Goal: Task Accomplishment & Management: Manage account settings

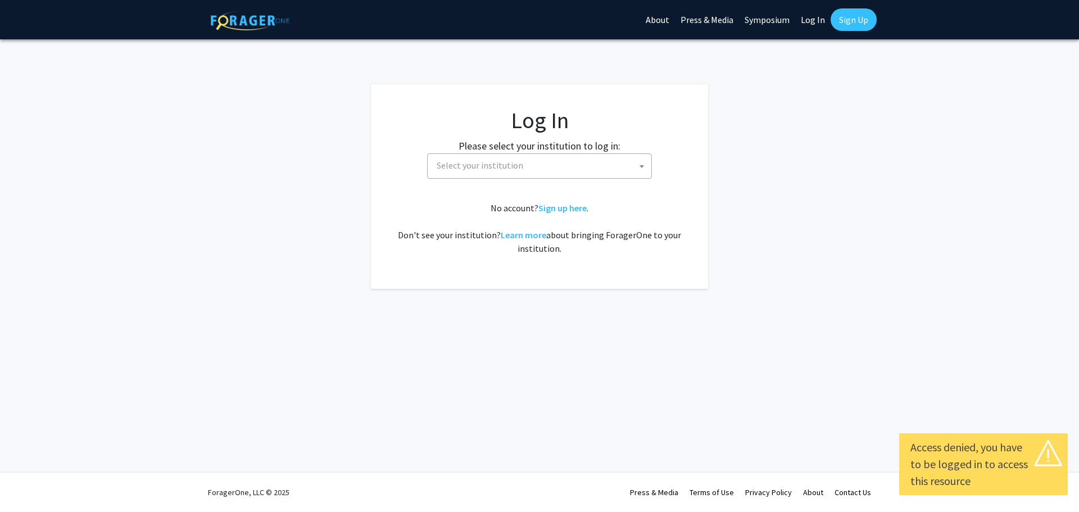
select select
drag, startPoint x: 0, startPoint y: 0, endPoint x: 551, endPoint y: 173, distance: 577.7
click at [551, 173] on span "Select your institution" at bounding box center [541, 165] width 219 height 23
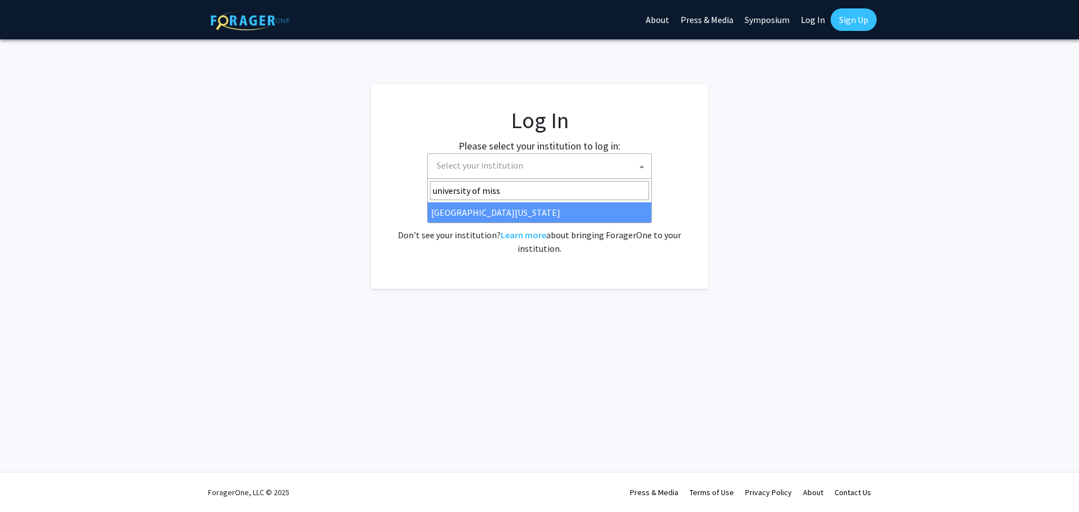
type input "university of miss"
select select "33"
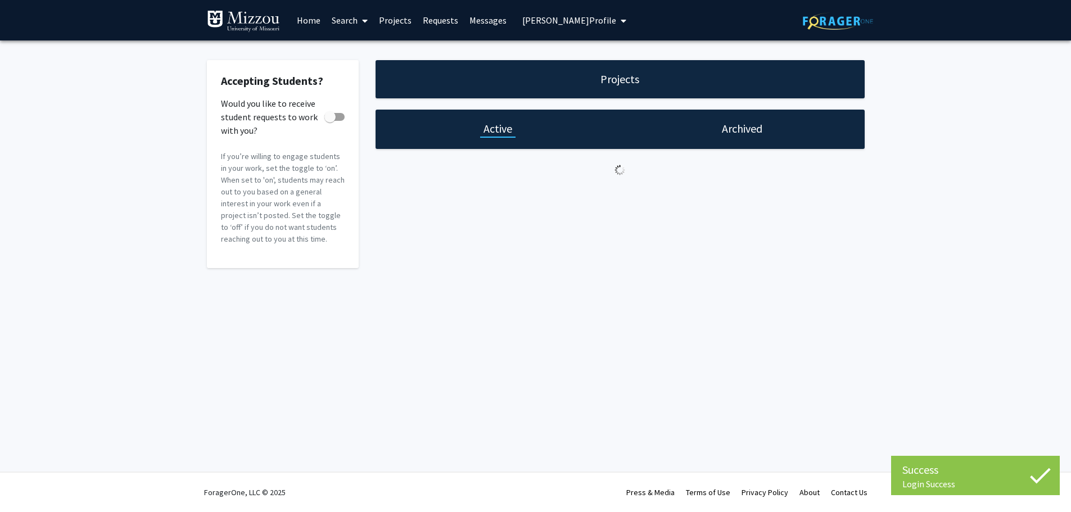
checkbox input "true"
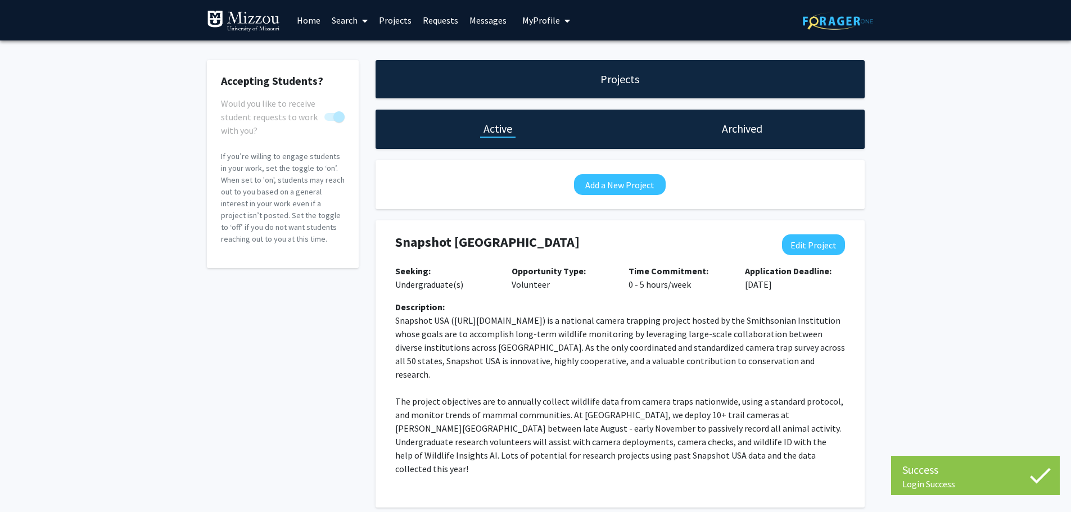
click at [926, 342] on div "Accepting Students? Would you like to receive student requests to work with you…" at bounding box center [535, 286] width 1071 height 492
click at [809, 246] on button "Edit Project" at bounding box center [813, 244] width 63 height 21
select select "0 - 5"
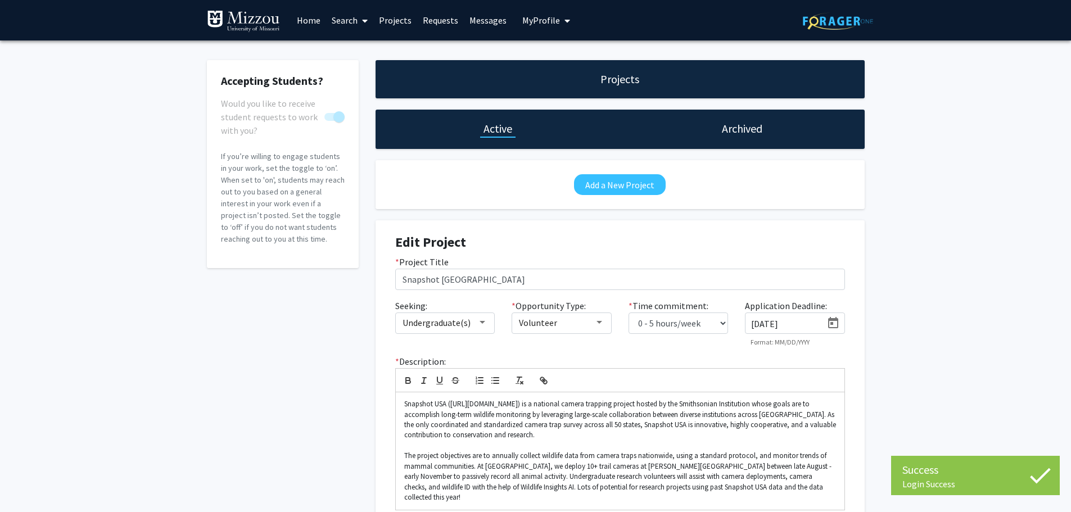
click at [839, 328] on icon "Open calendar" at bounding box center [832, 322] width 13 height 13
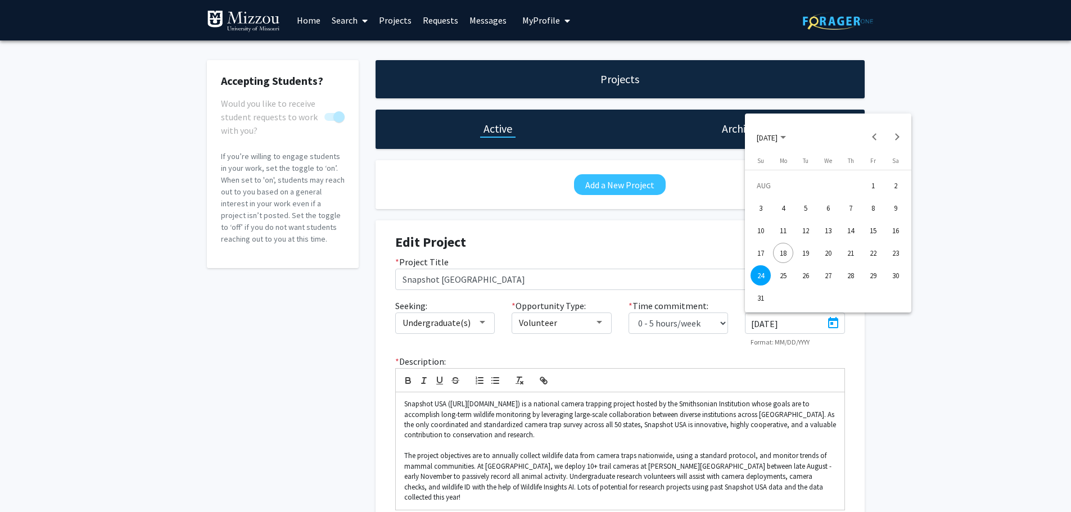
click at [866, 277] on div "29" at bounding box center [873, 275] width 20 height 20
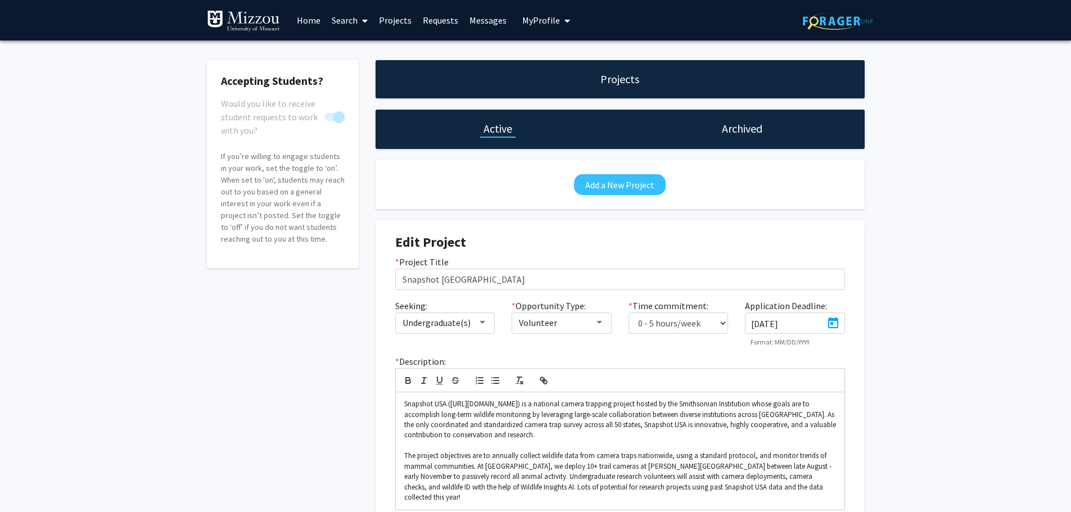
type input "8/29/2025"
click at [928, 389] on div "Accepting Students? Would you like to receive student requests to work with you…" at bounding box center [535, 322] width 1071 height 564
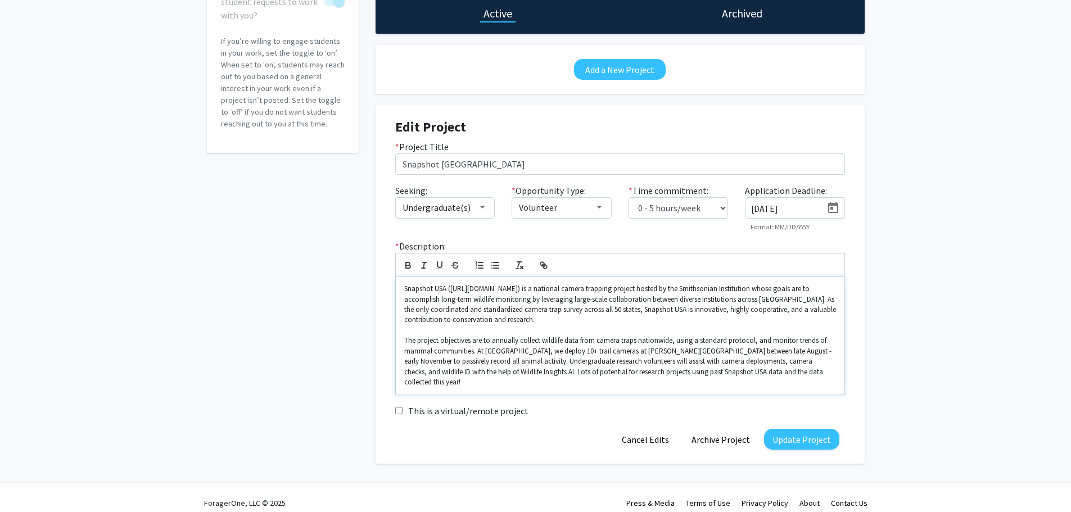
scroll to position [116, 0]
click at [570, 361] on p "The project objectives are to annually collect wildlife data from camera traps …" at bounding box center [620, 361] width 432 height 52
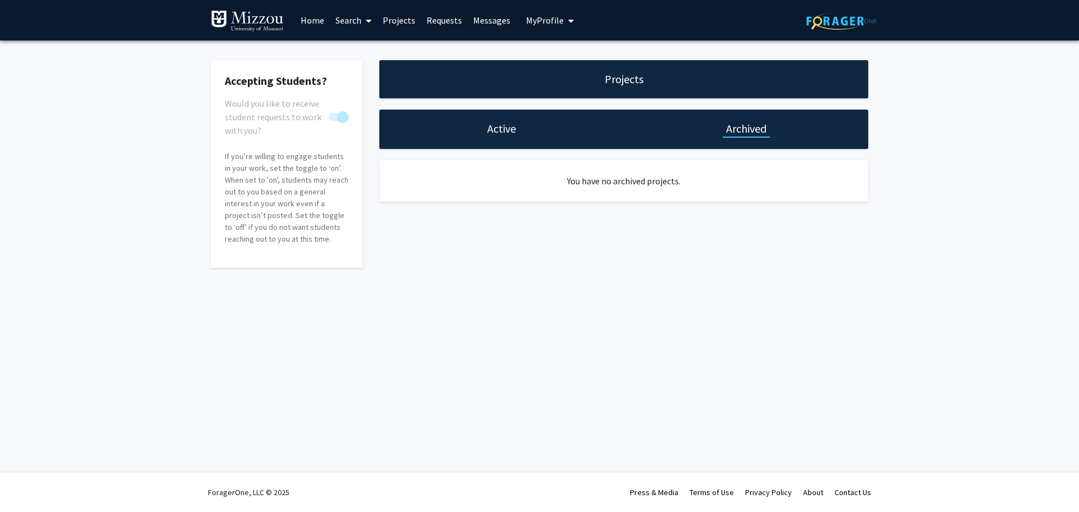
click at [497, 138] on div "Active" at bounding box center [501, 129] width 244 height 39
click at [497, 132] on h1 "Active" at bounding box center [501, 129] width 29 height 16
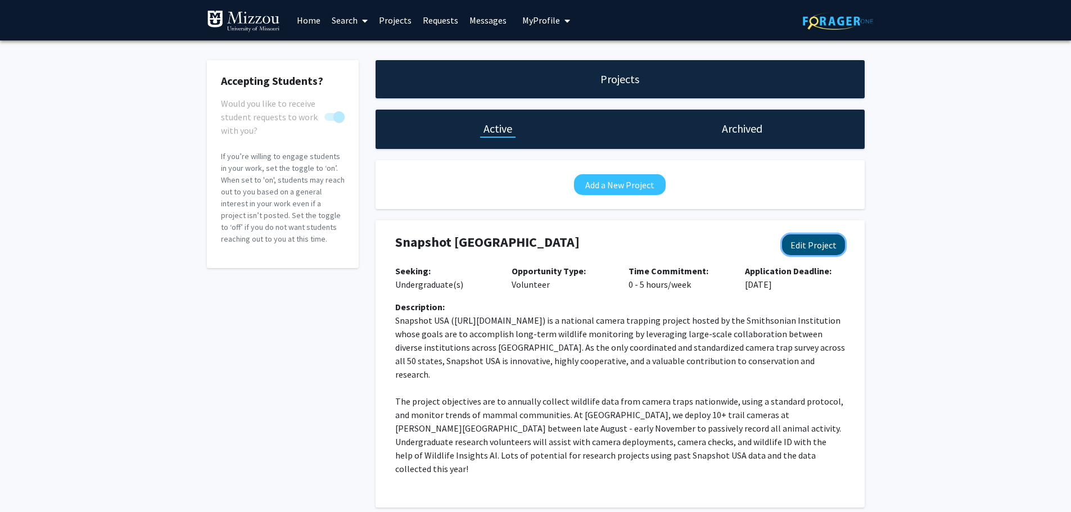
click at [808, 247] on button "Edit Project" at bounding box center [813, 244] width 63 height 21
select select "0 - 5"
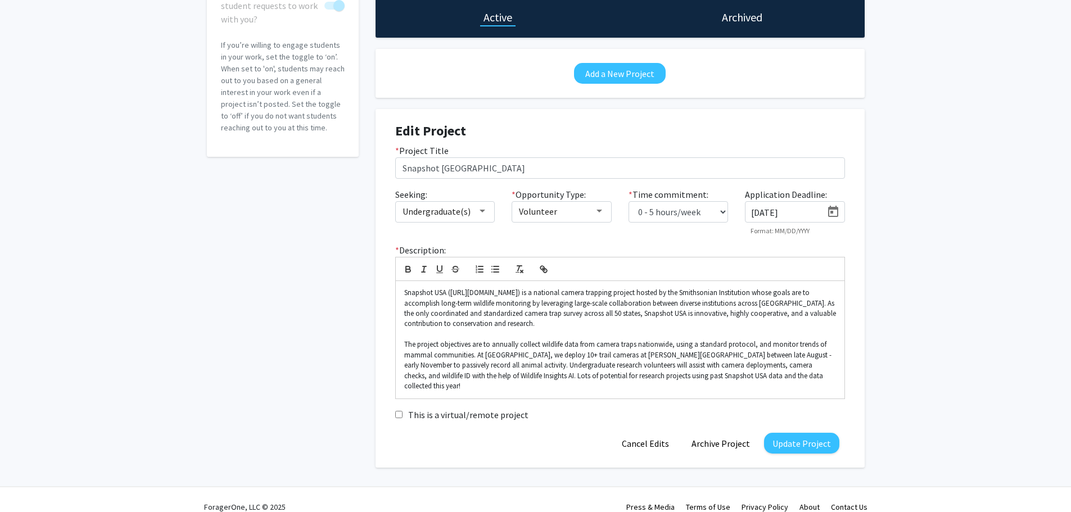
scroll to position [112, 0]
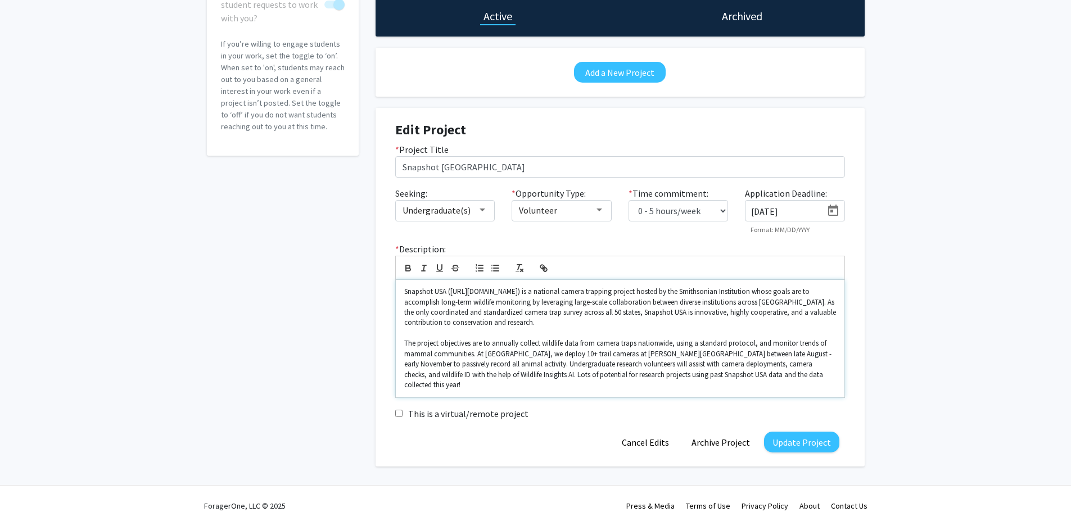
click at [572, 365] on p "The project objectives are to annually collect wildlife data from camera traps …" at bounding box center [620, 364] width 432 height 52
click at [519, 373] on p "The project objectives are to annually collect wildlife data from camera traps …" at bounding box center [620, 364] width 432 height 52
click at [812, 434] on button "Update Project" at bounding box center [801, 442] width 75 height 21
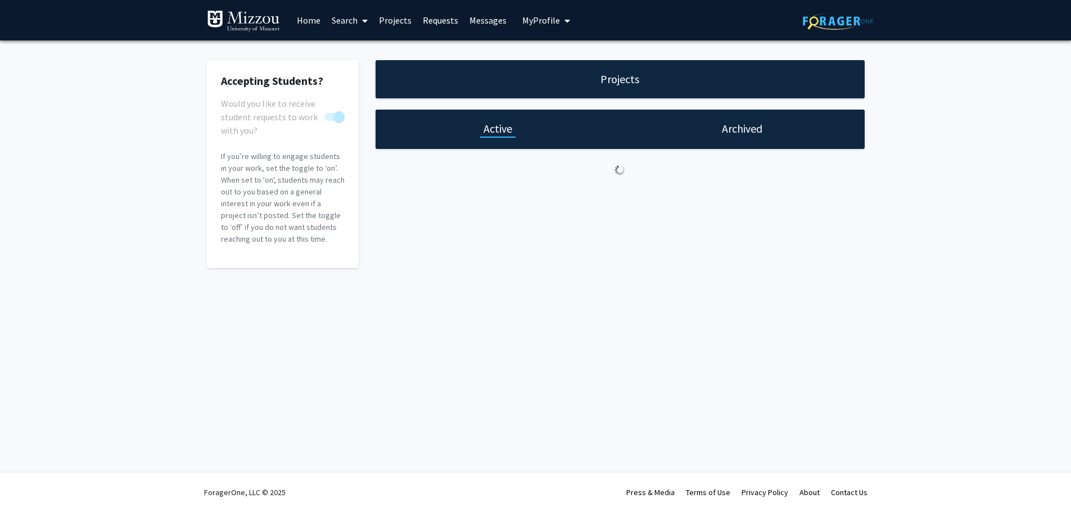
scroll to position [0, 0]
